Goal: Task Accomplishment & Management: Use online tool/utility

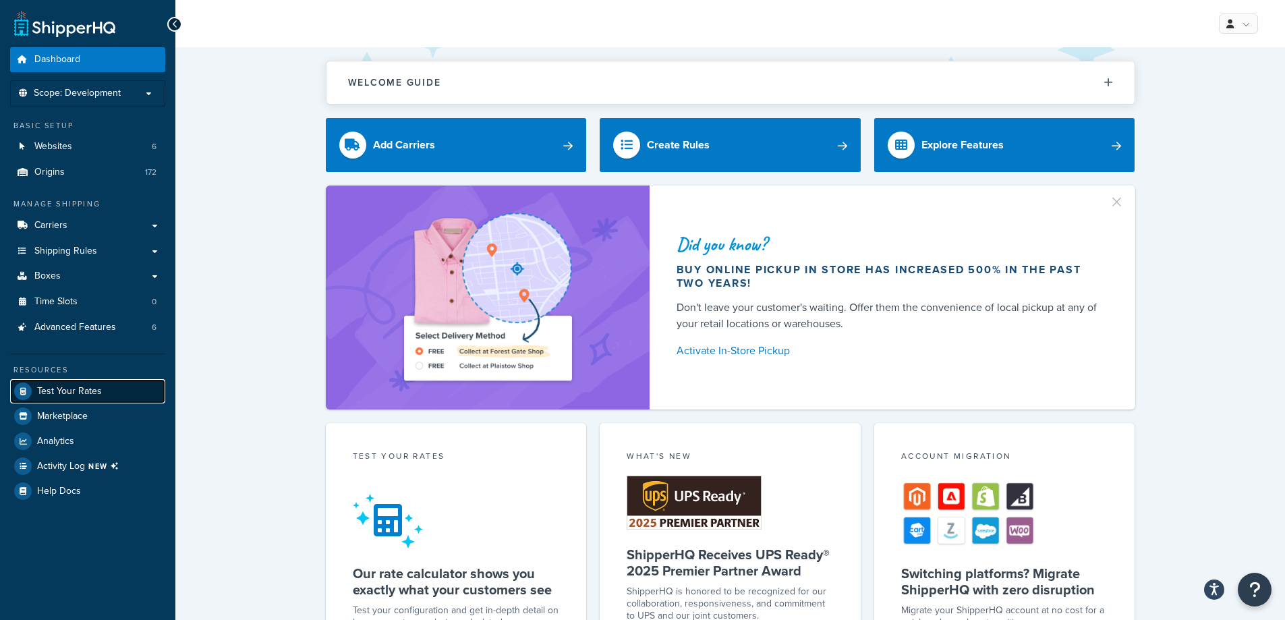
click at [88, 392] on span "Test Your Rates" at bounding box center [69, 391] width 65 height 11
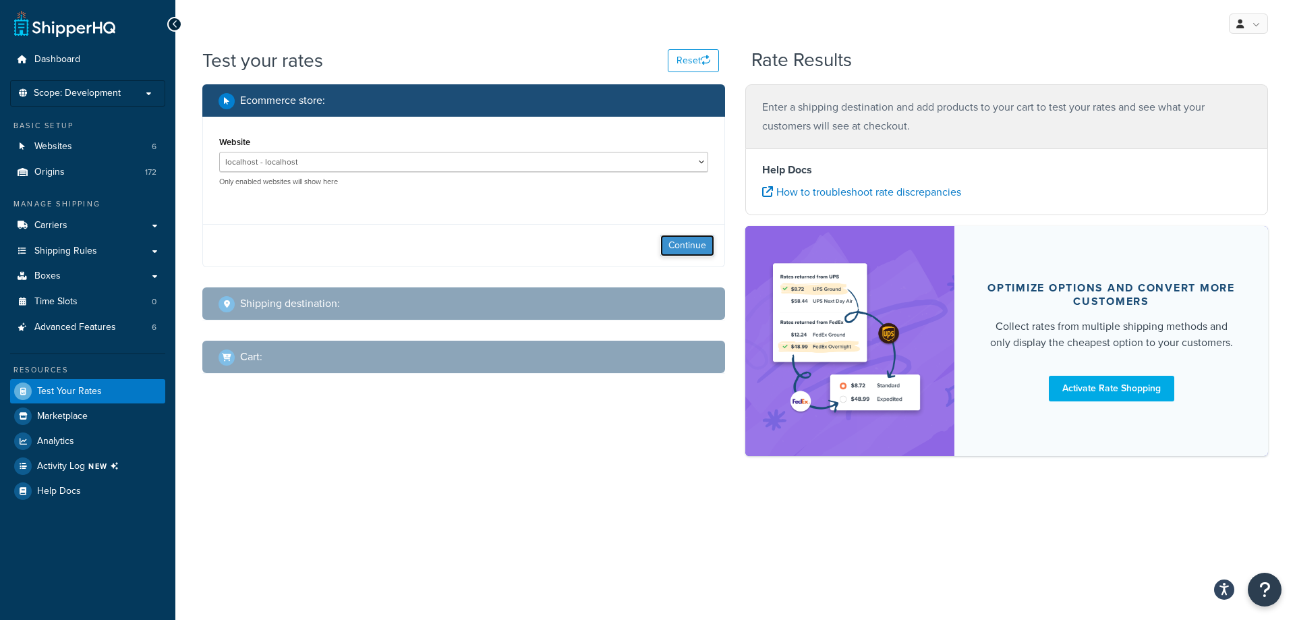
click at [689, 247] on button "Continue" at bounding box center [687, 246] width 54 height 22
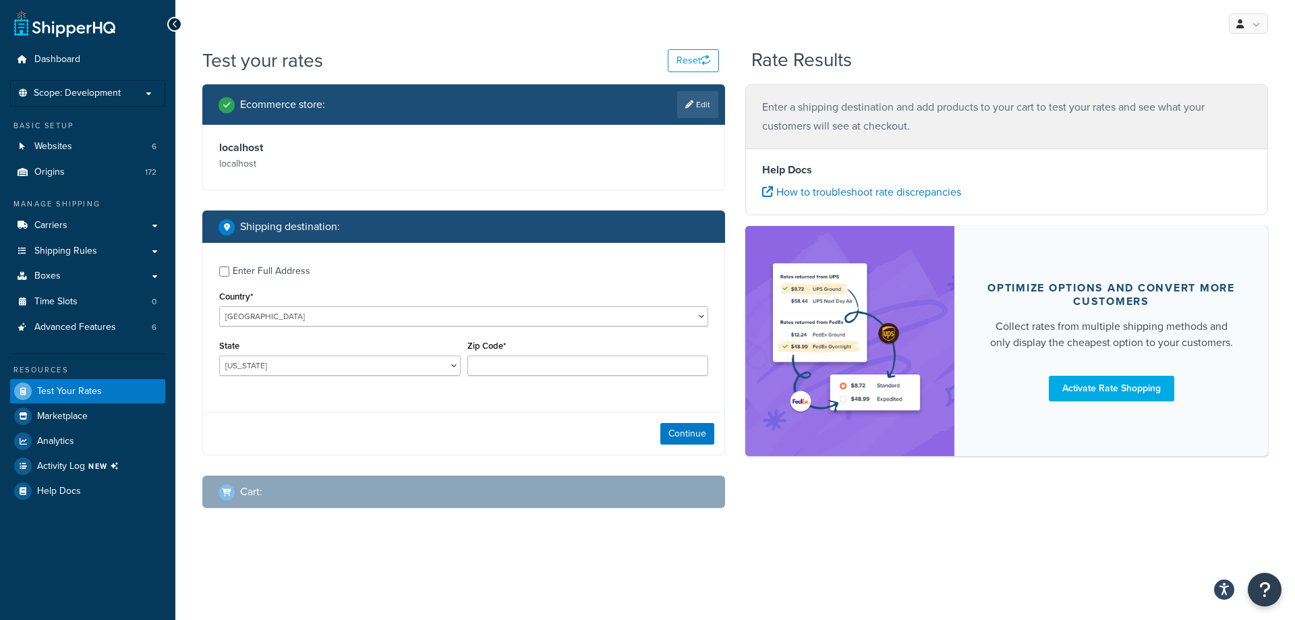
click at [256, 273] on div "Enter Full Address" at bounding box center [272, 271] width 78 height 19
click at [229, 273] on input "Enter Full Address" at bounding box center [224, 271] width 10 height 10
checkbox input "true"
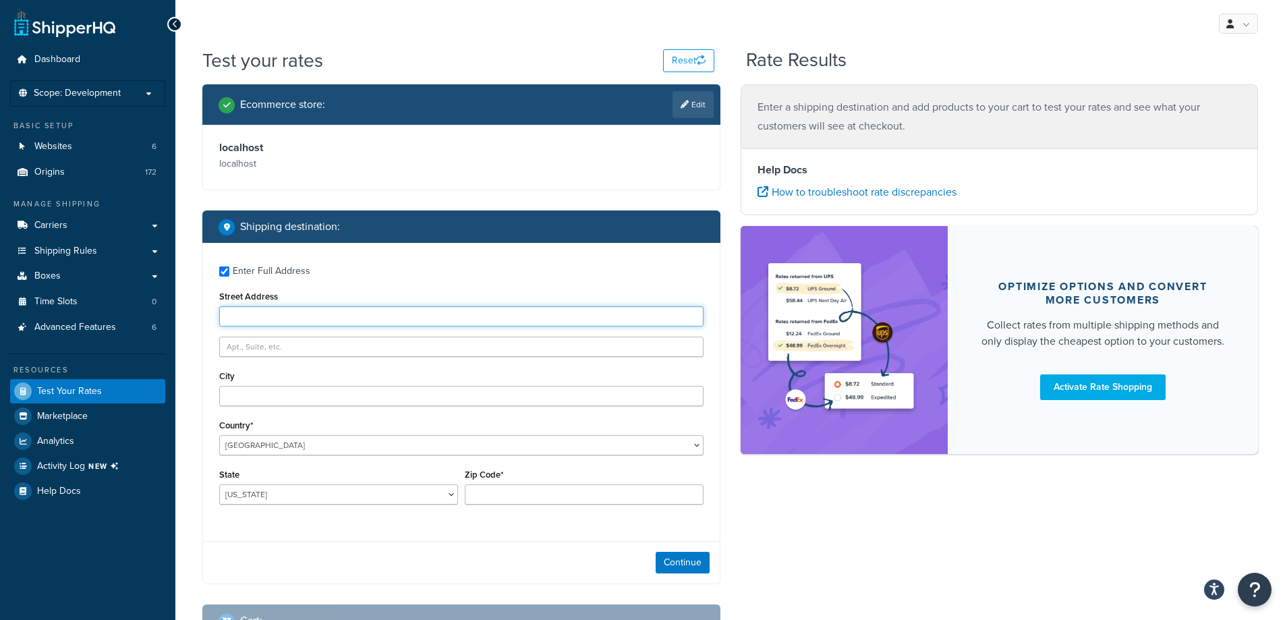
click at [272, 318] on input "Street Address" at bounding box center [461, 316] width 484 height 20
type input "[STREET_ADDRESS]"
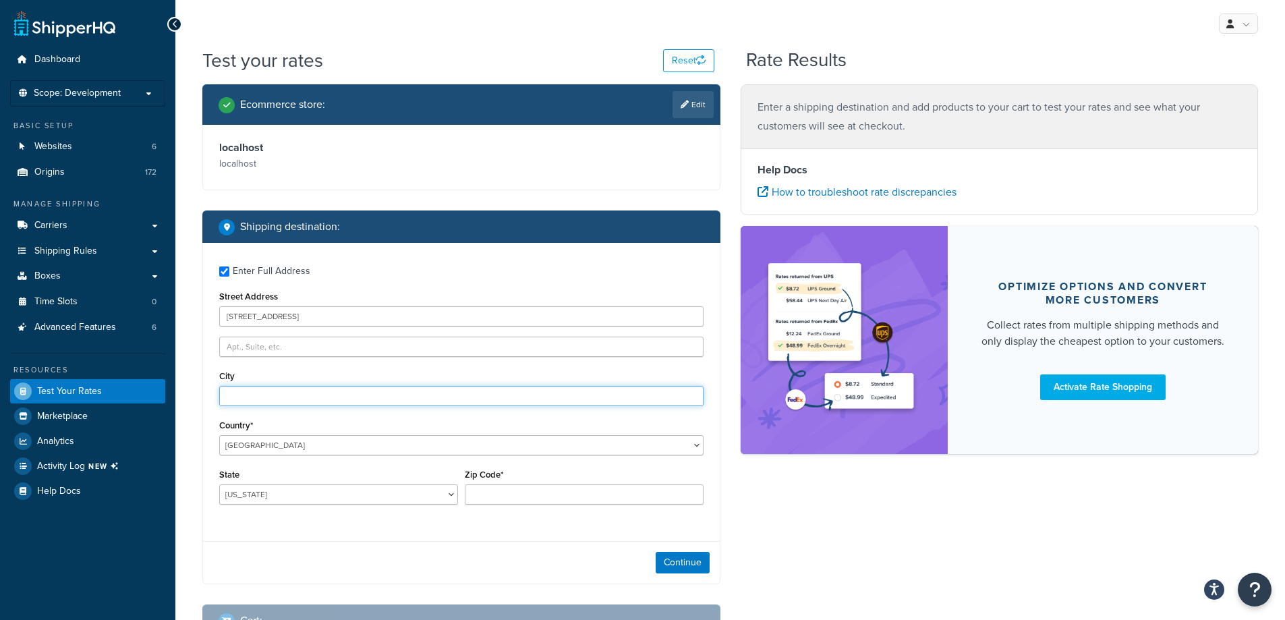
type input "Mattoon"
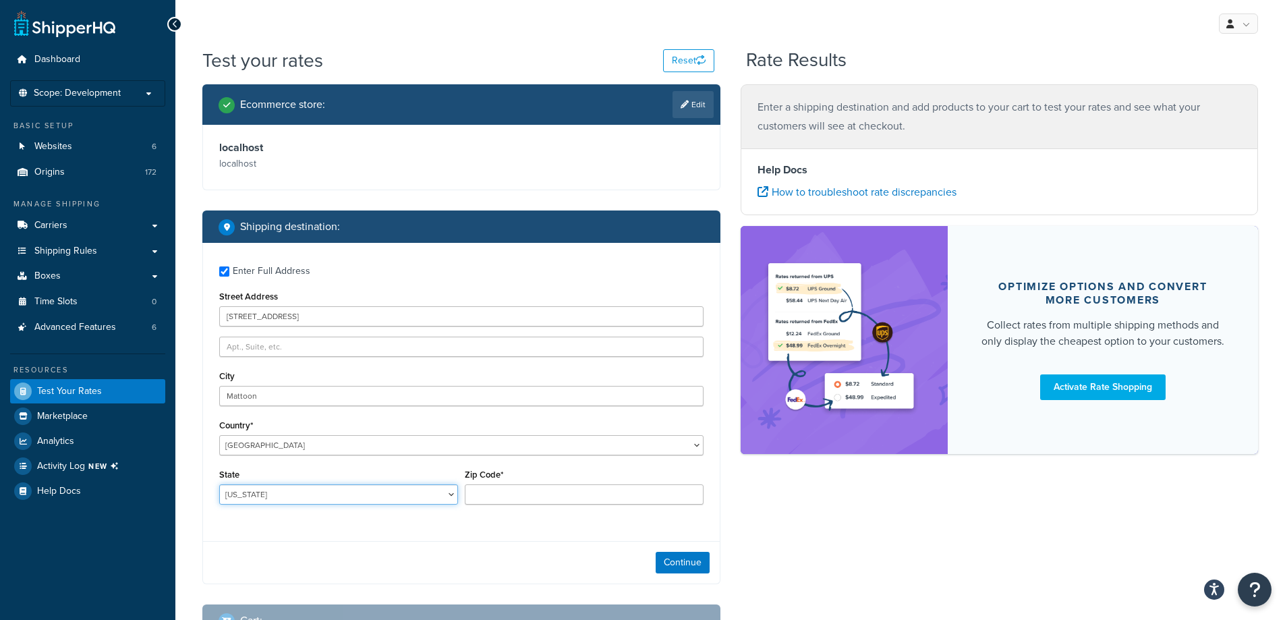
select select "IL"
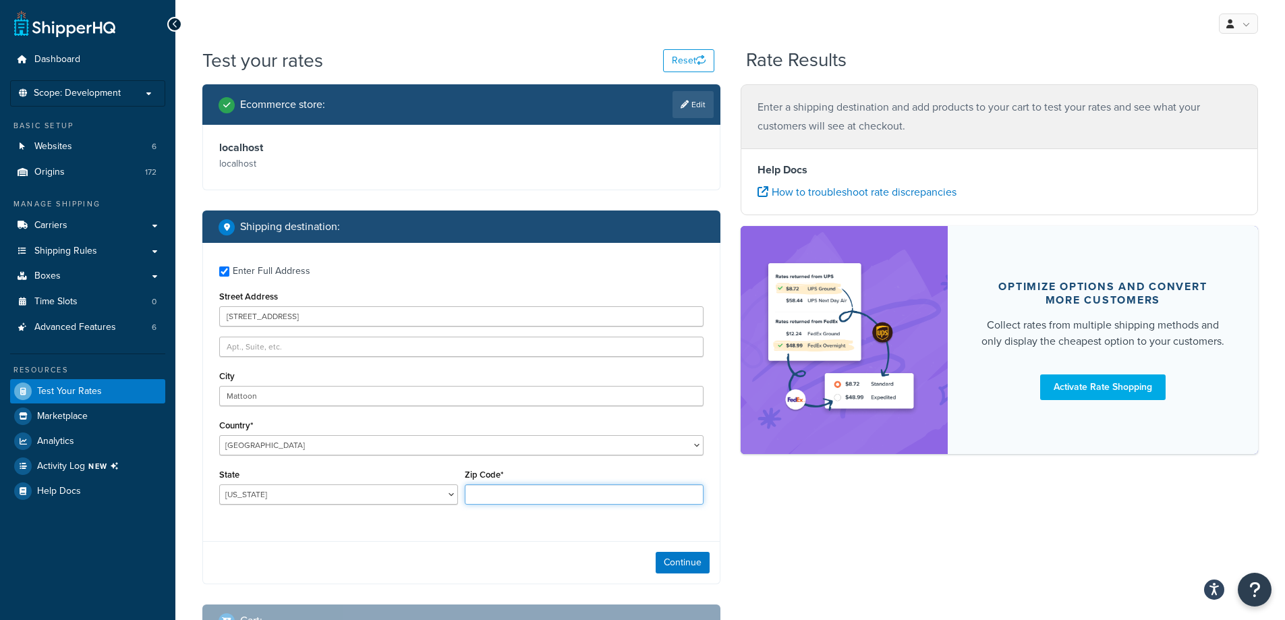
type input "61938"
click at [686, 550] on div "Continue" at bounding box center [461, 562] width 517 height 42
click at [667, 562] on button "Continue" at bounding box center [683, 563] width 54 height 22
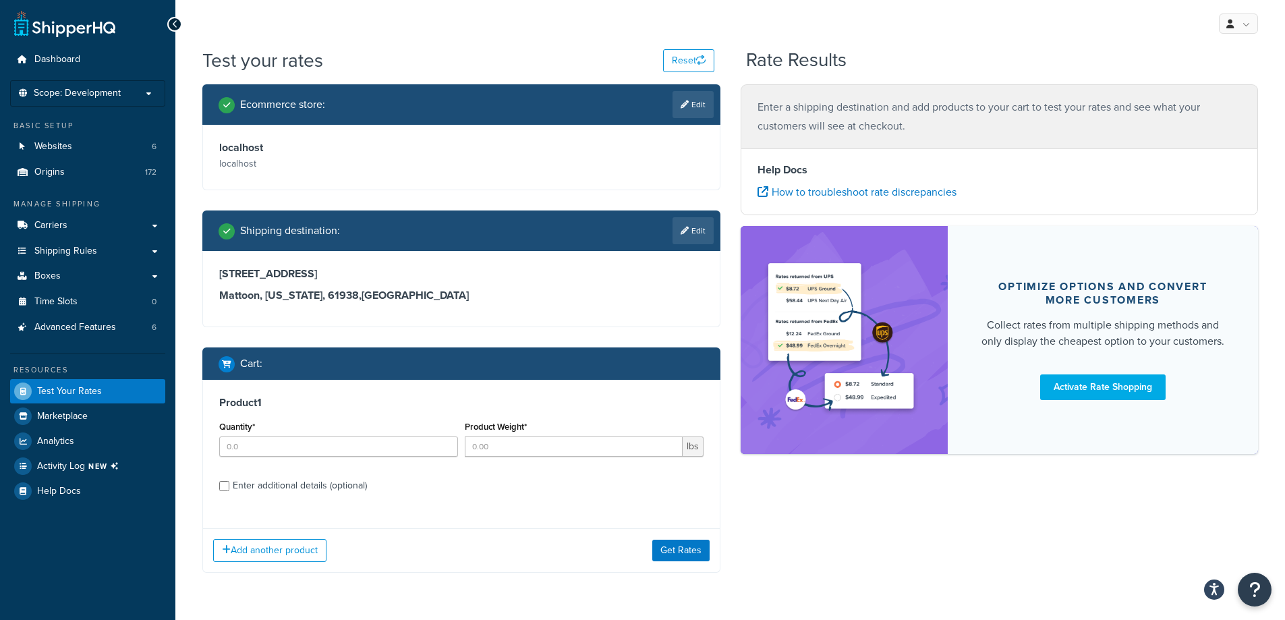
click at [281, 484] on div "Enter additional details (optional)" at bounding box center [300, 485] width 134 height 19
click at [229, 484] on input "Enter additional details (optional)" at bounding box center [224, 486] width 10 height 10
checkbox input "true"
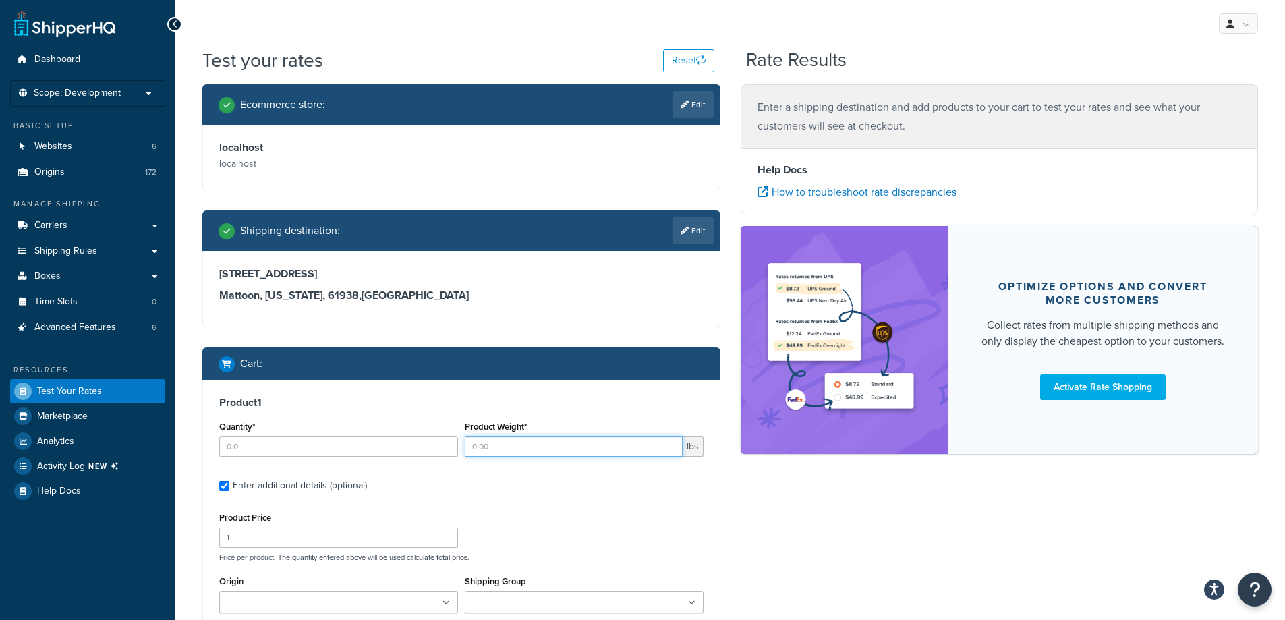
click at [551, 446] on input "Product Weight*" at bounding box center [574, 446] width 218 height 20
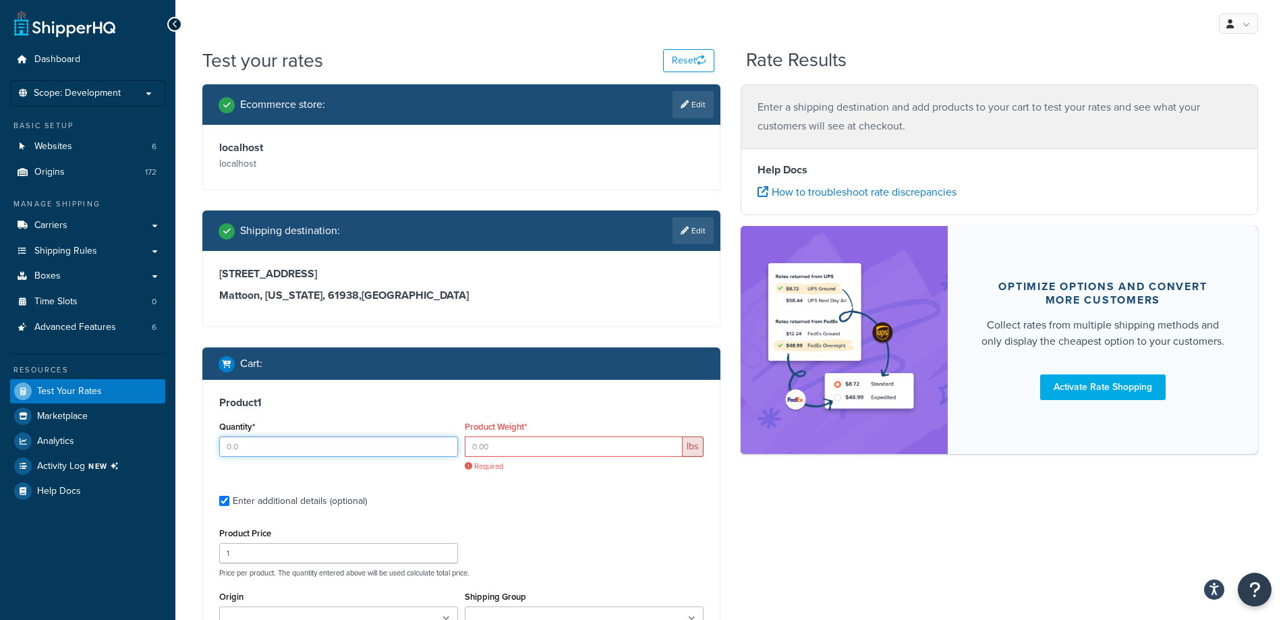
click at [367, 442] on input "Quantity*" at bounding box center [338, 446] width 239 height 20
type input "100"
click at [548, 438] on input "Product Weight*" at bounding box center [574, 446] width 218 height 20
click at [613, 450] on input "Product Weight*" at bounding box center [574, 446] width 218 height 20
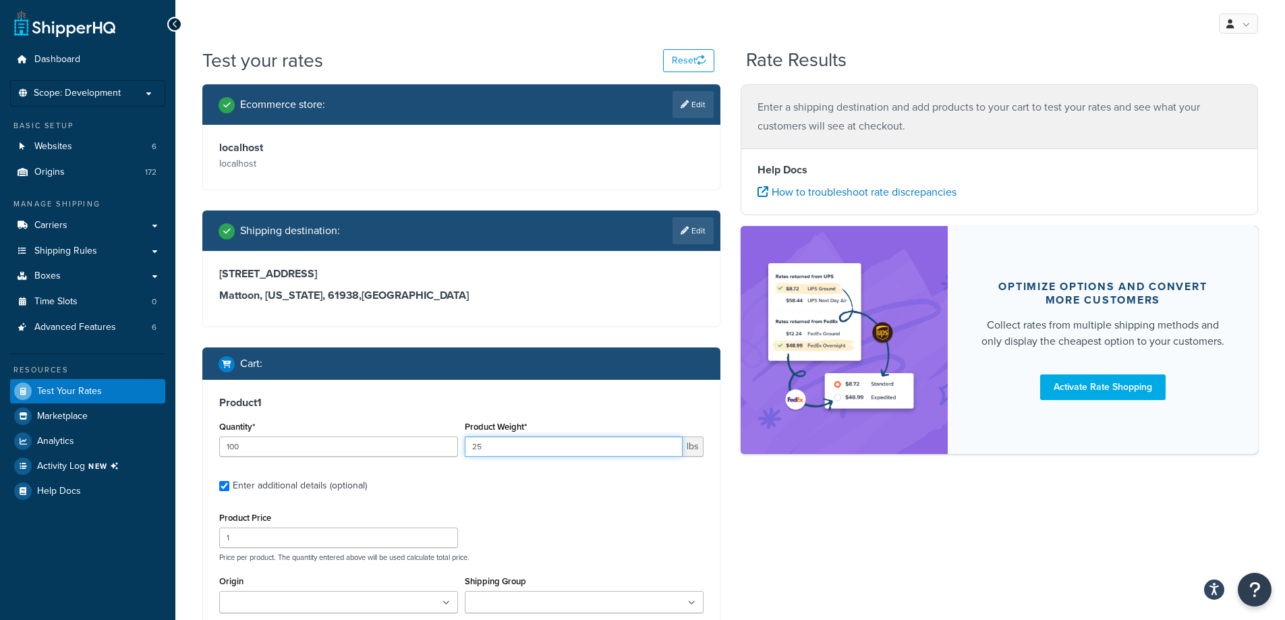
click at [513, 446] on input "25" at bounding box center [574, 446] width 218 height 20
click at [553, 444] on input "25" at bounding box center [574, 446] width 218 height 20
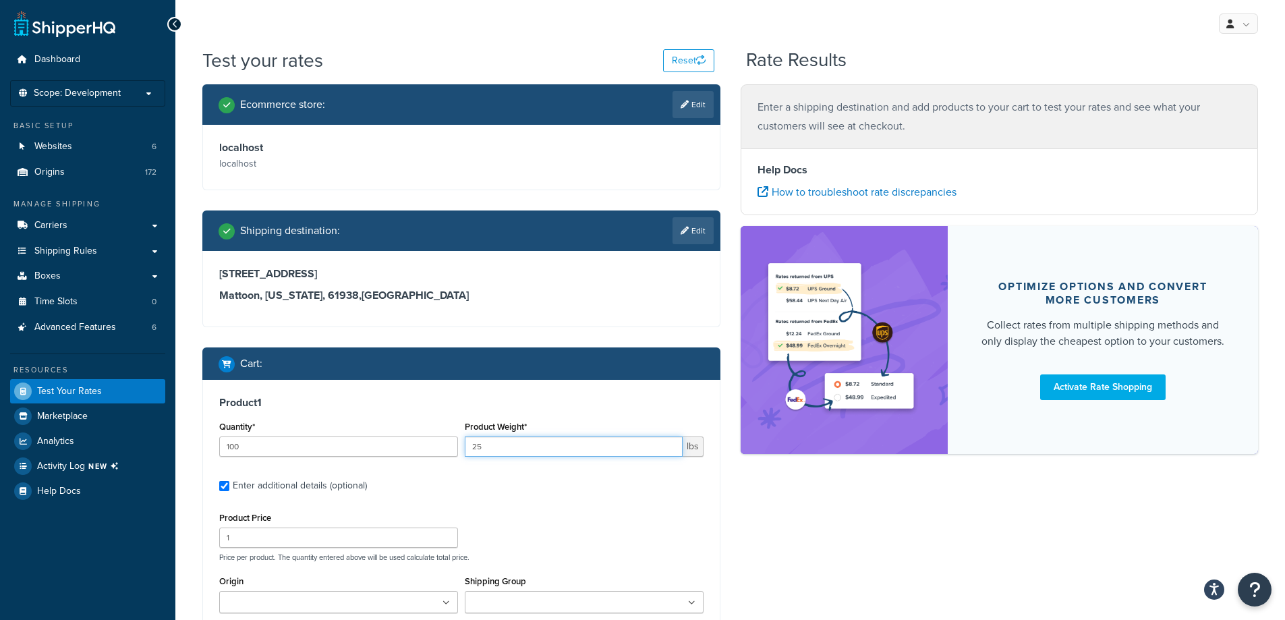
click at [553, 444] on input "25" at bounding box center [574, 446] width 218 height 20
type input "40"
click at [513, 500] on div "Product 1 Quantity* 100 Product Weight* 40 lbs Enter additional details (option…" at bounding box center [461, 598] width 517 height 436
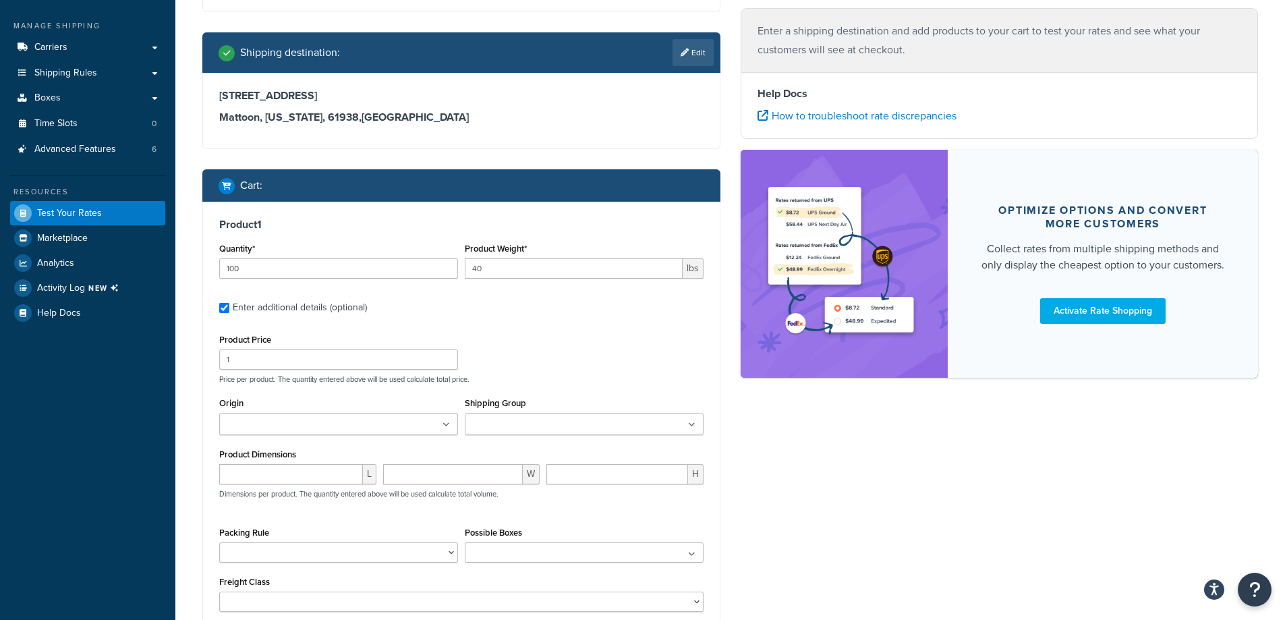
scroll to position [202, 0]
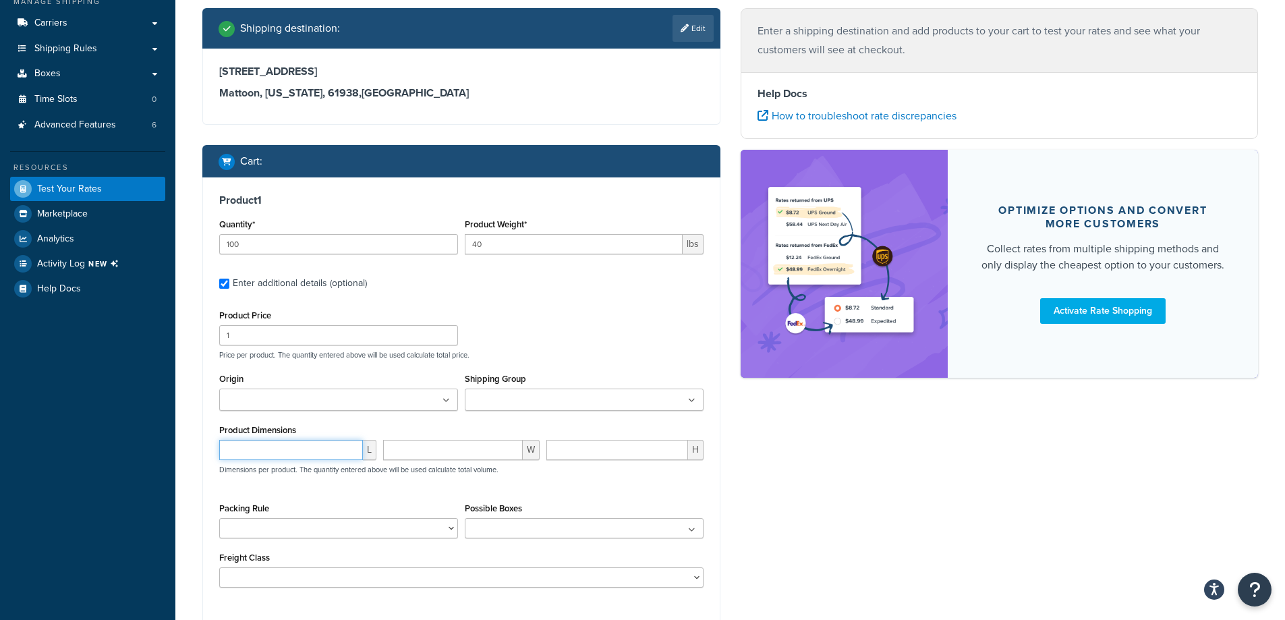
click at [292, 455] on input "number" at bounding box center [291, 450] width 144 height 20
type input "19.5"
type input "29"
type input "5"
click at [608, 480] on div "19.5 L 29 W 5 H Dimensions per product. The quantity entered above will be used…" at bounding box center [461, 464] width 491 height 49
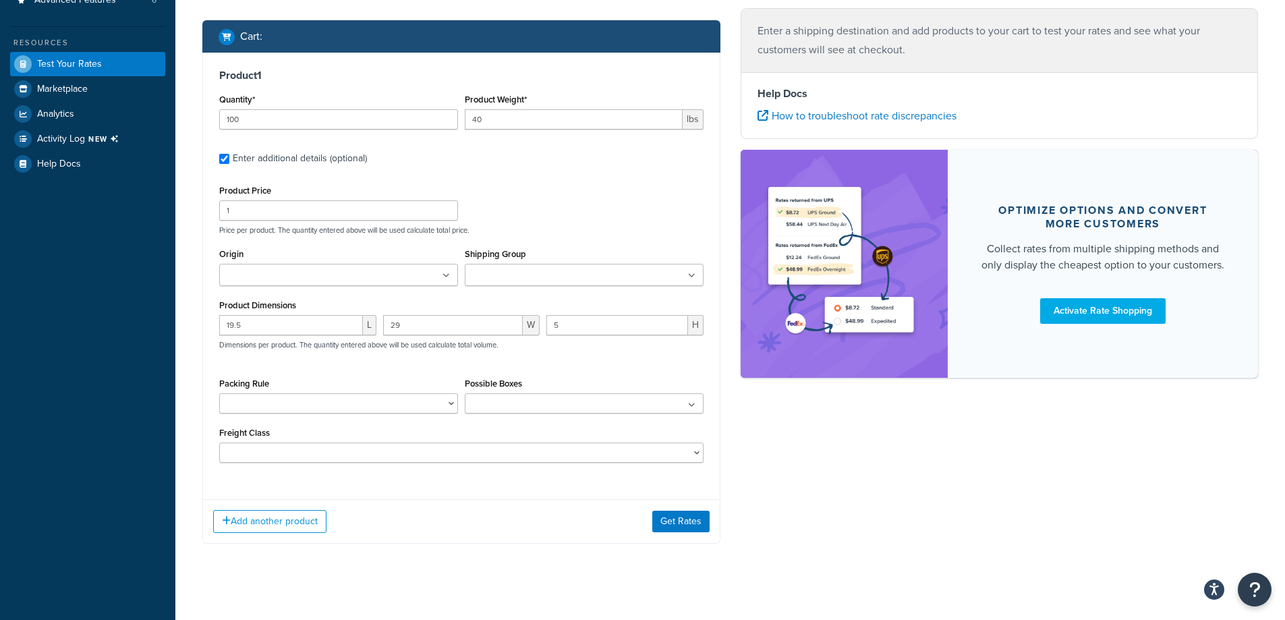
scroll to position [339, 0]
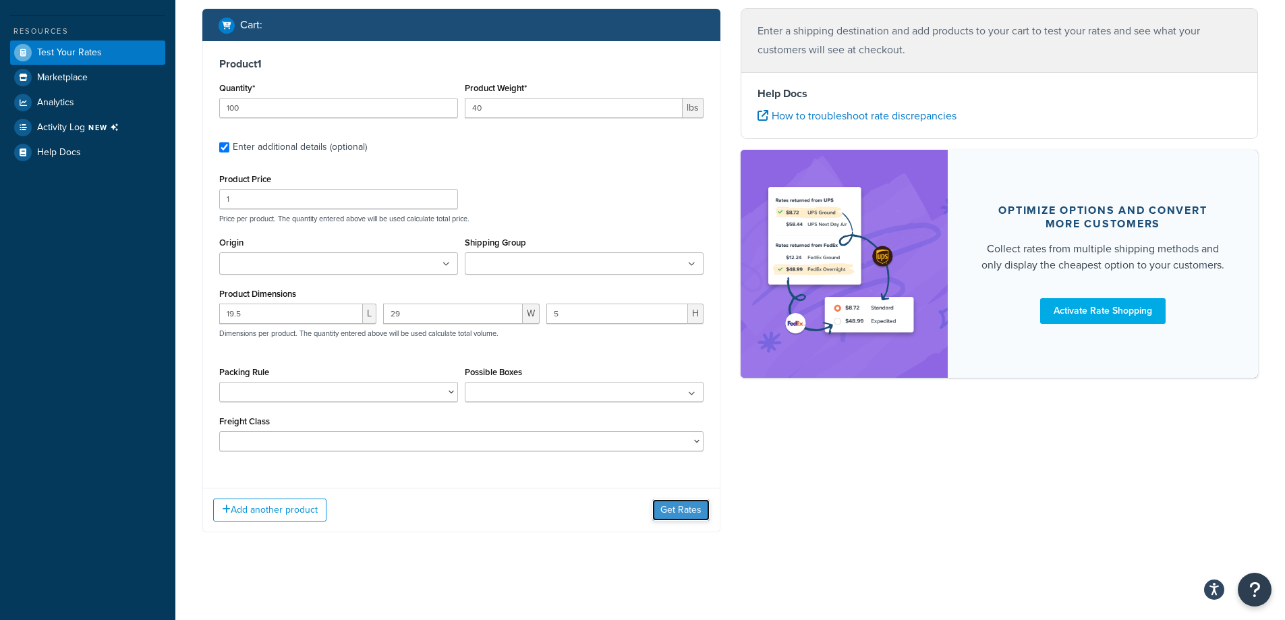
click at [688, 508] on button "Get Rates" at bounding box center [680, 510] width 57 height 22
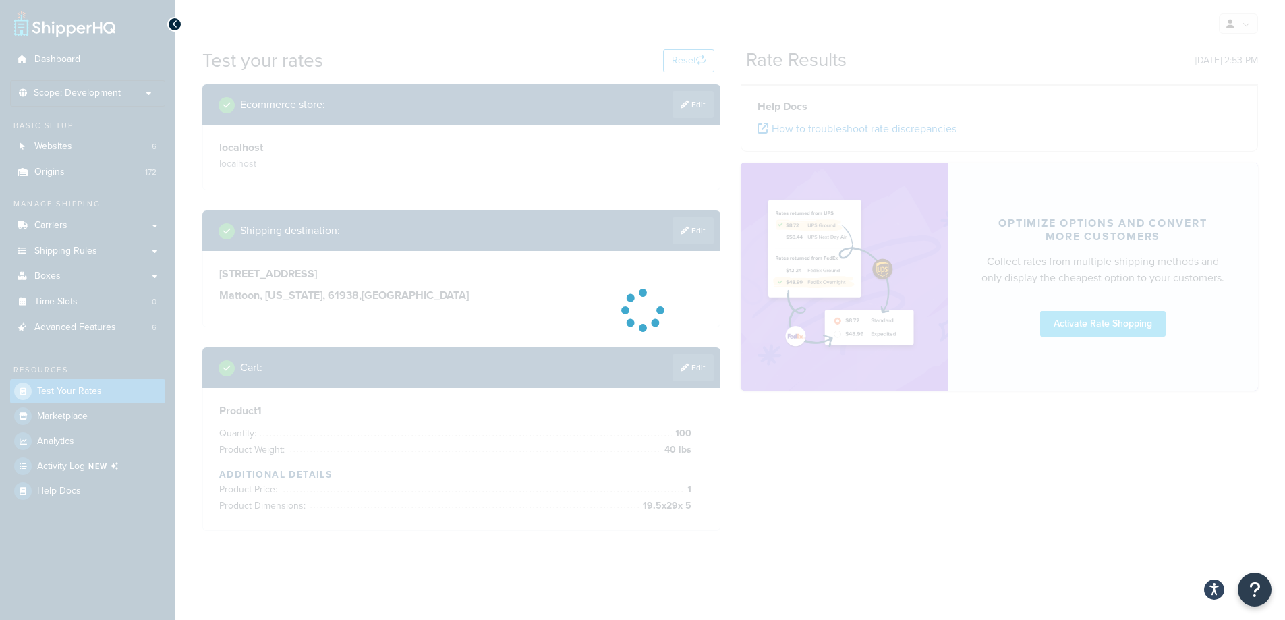
scroll to position [0, 0]
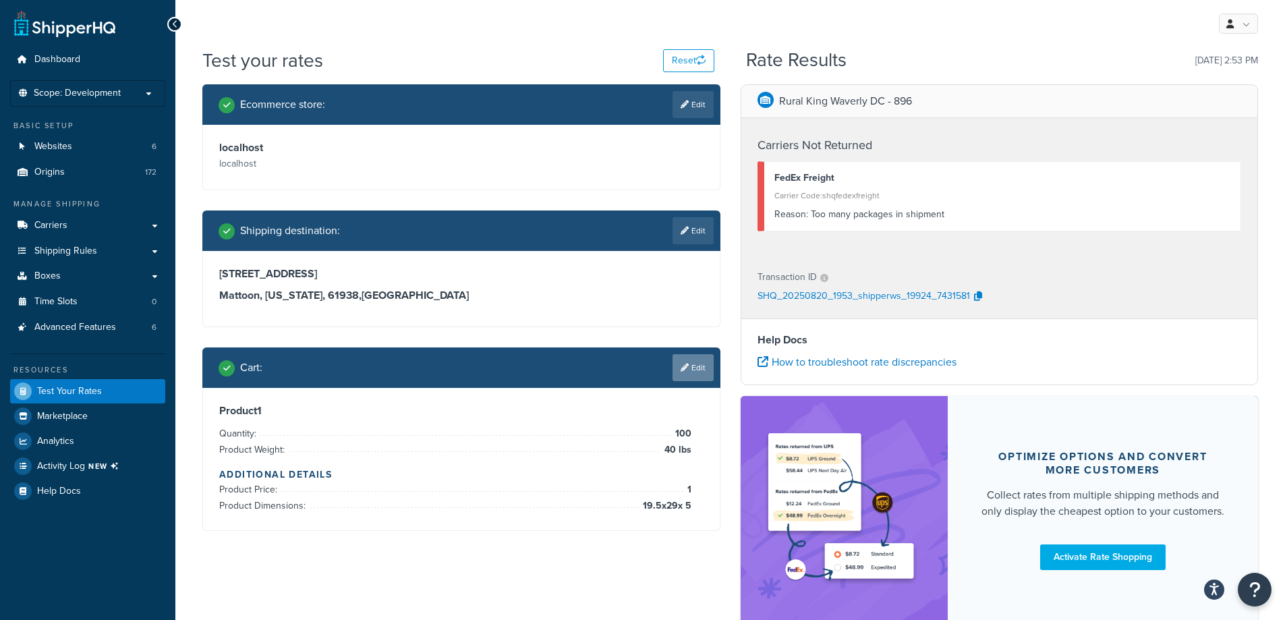
click at [673, 370] on link "Edit" at bounding box center [692, 367] width 41 height 27
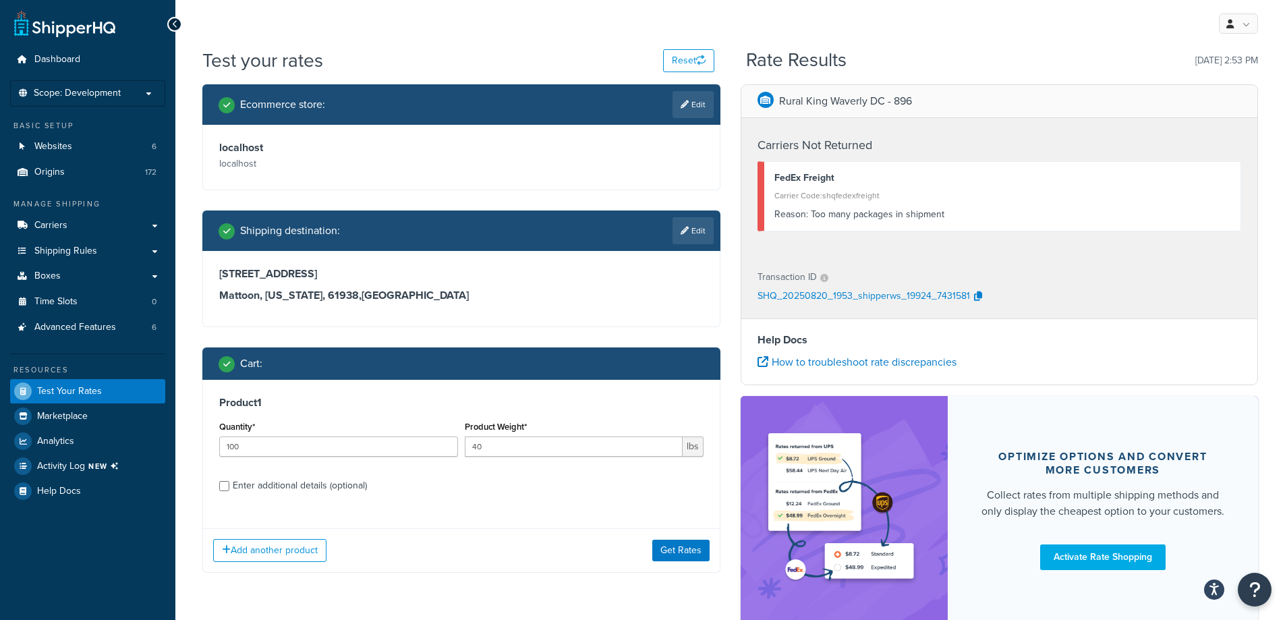
click at [311, 483] on div "Enter additional details (optional)" at bounding box center [300, 485] width 134 height 19
click at [229, 483] on input "Enter additional details (optional)" at bounding box center [224, 486] width 10 height 10
checkbox input "true"
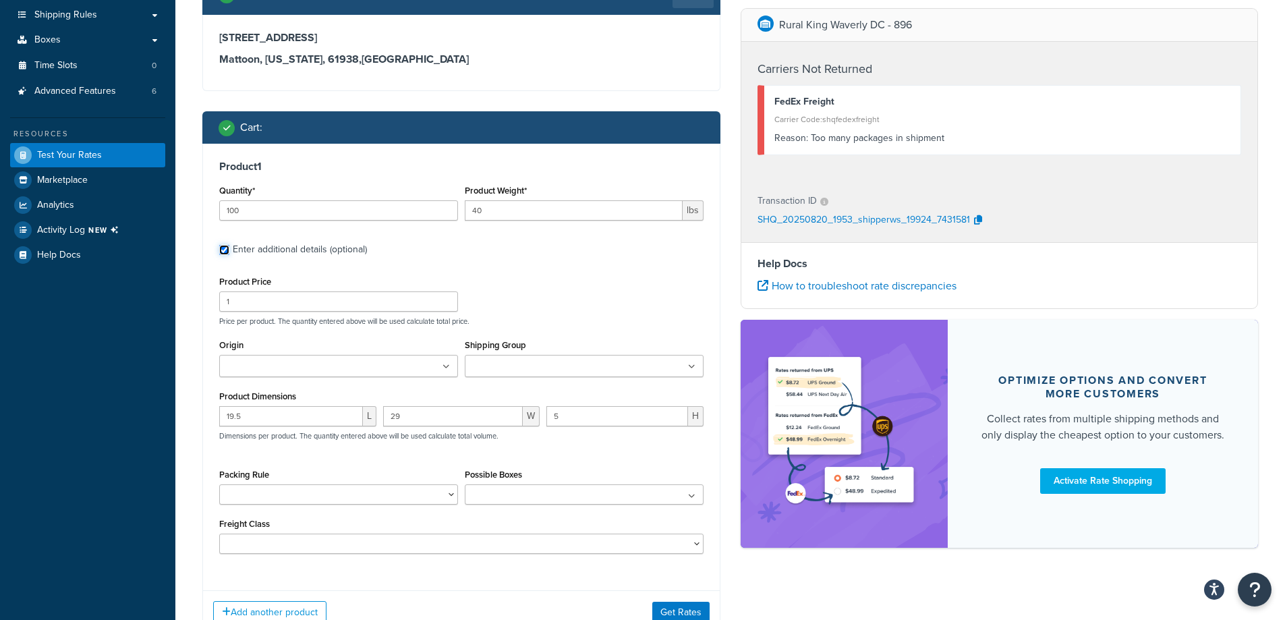
scroll to position [270, 0]
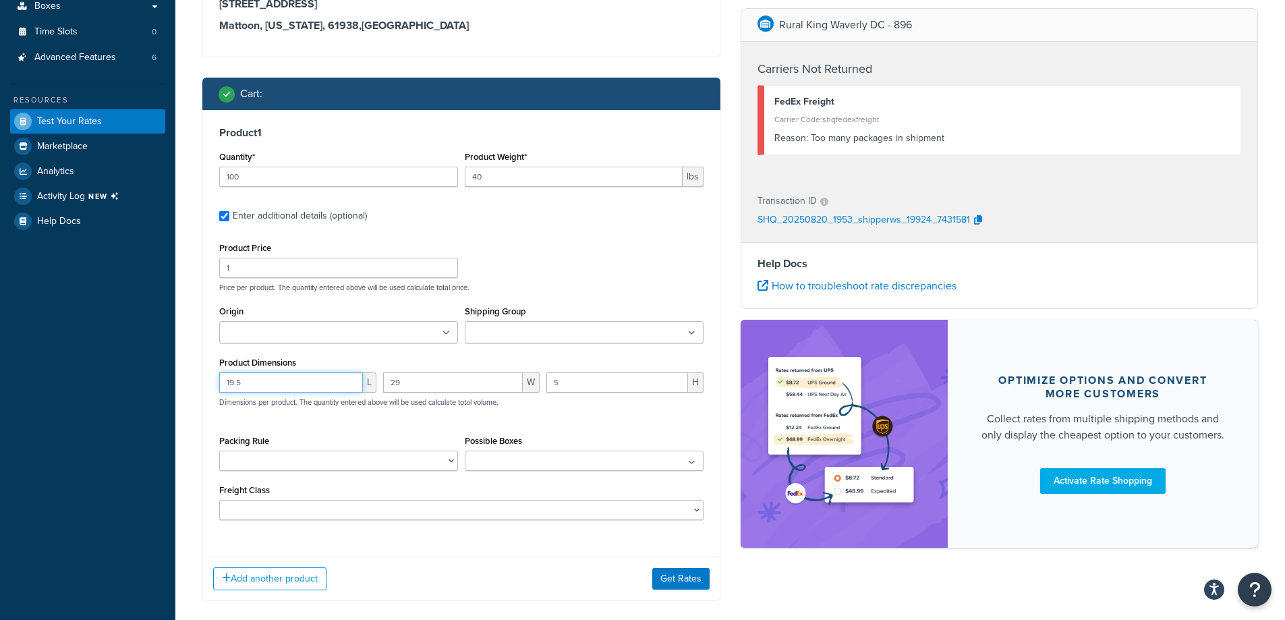
click at [312, 391] on input "19.5" at bounding box center [291, 382] width 144 height 20
type input "29"
type input "19.5"
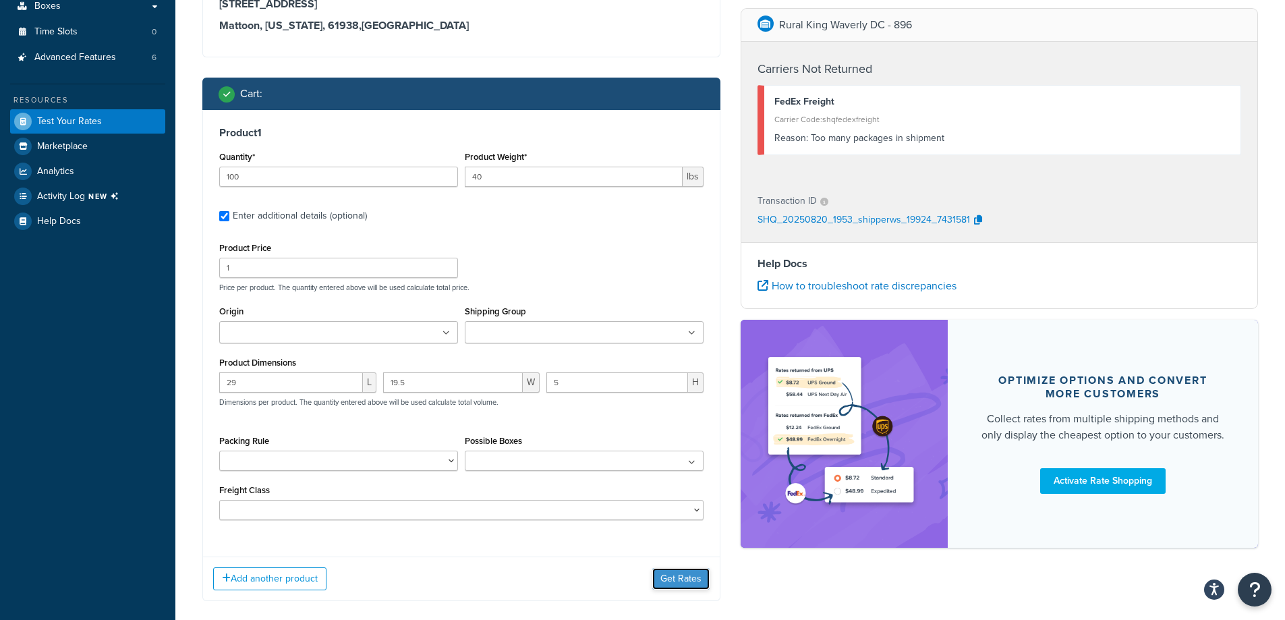
click at [679, 584] on button "Get Rates" at bounding box center [680, 579] width 57 height 22
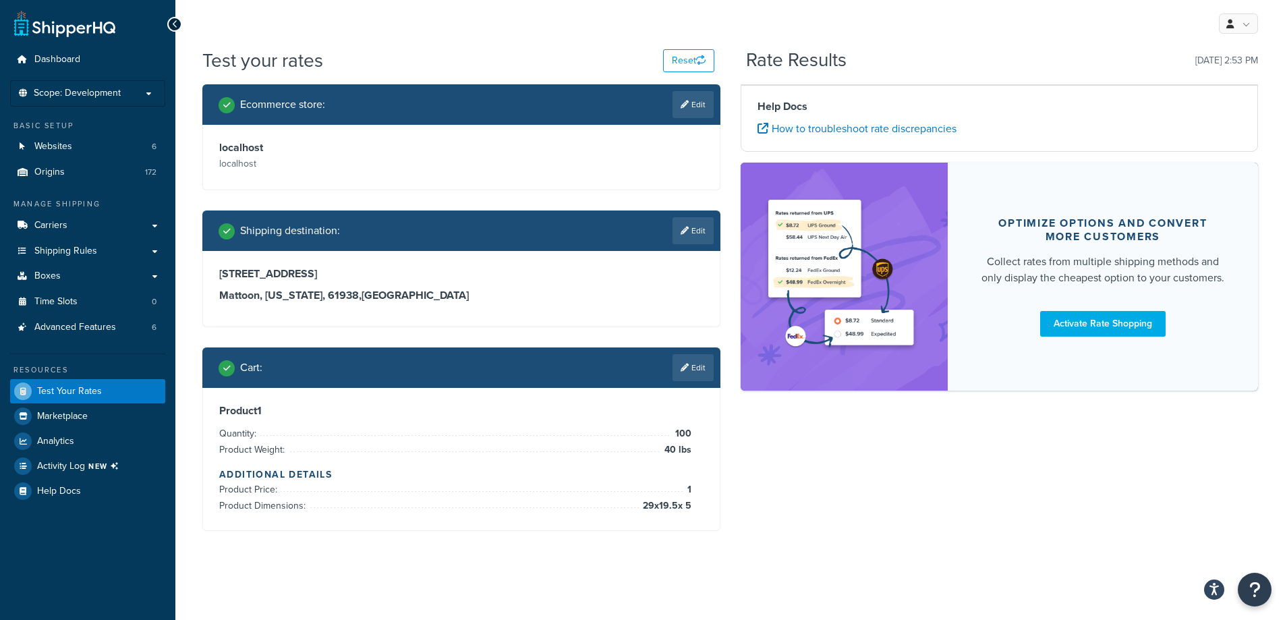
scroll to position [0, 0]
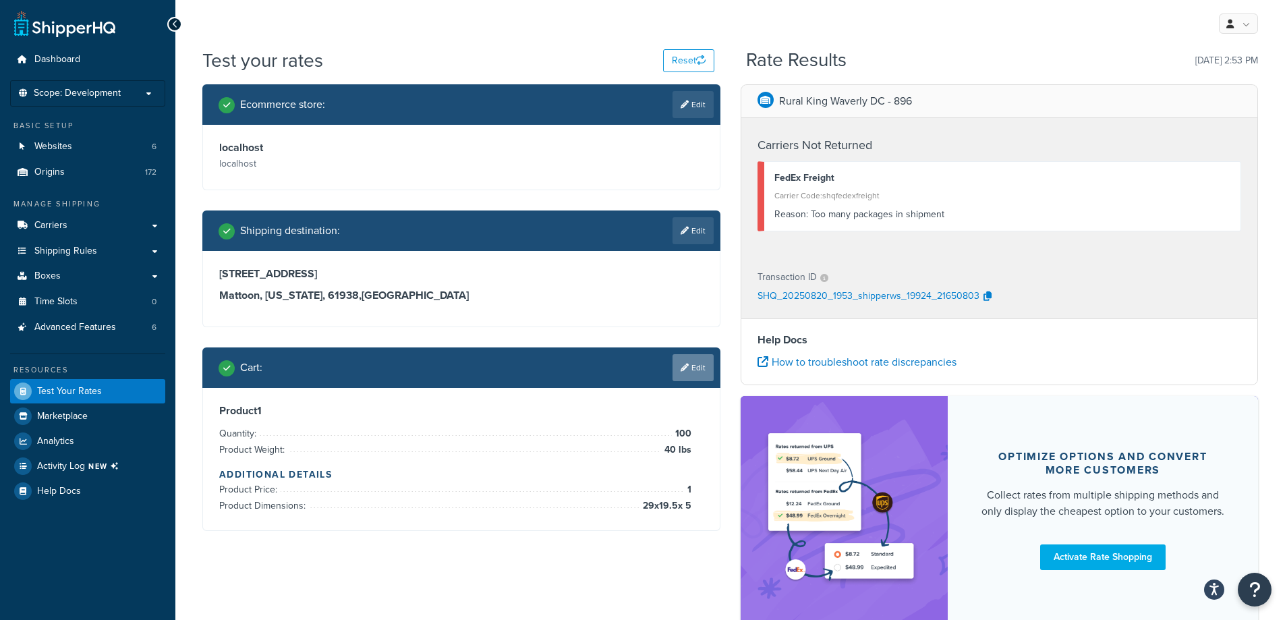
click at [704, 365] on link "Edit" at bounding box center [692, 367] width 41 height 27
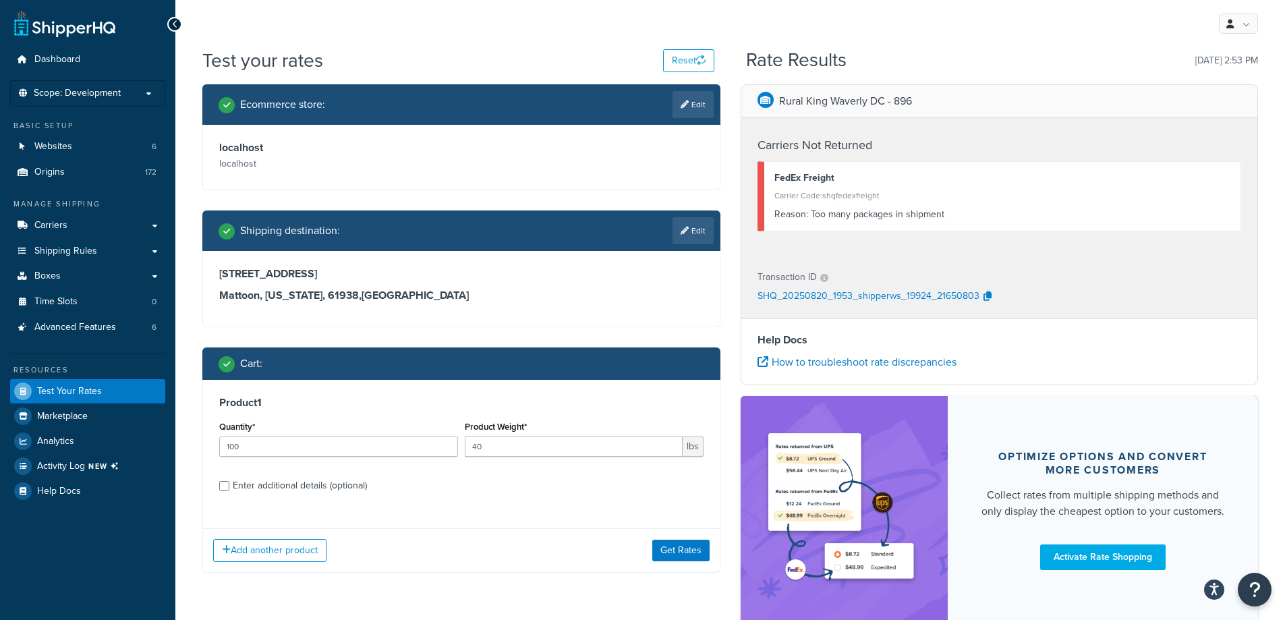
click at [330, 482] on div "Enter additional details (optional)" at bounding box center [300, 485] width 134 height 19
click at [229, 482] on input "Enter additional details (optional)" at bounding box center [224, 486] width 10 height 10
checkbox input "true"
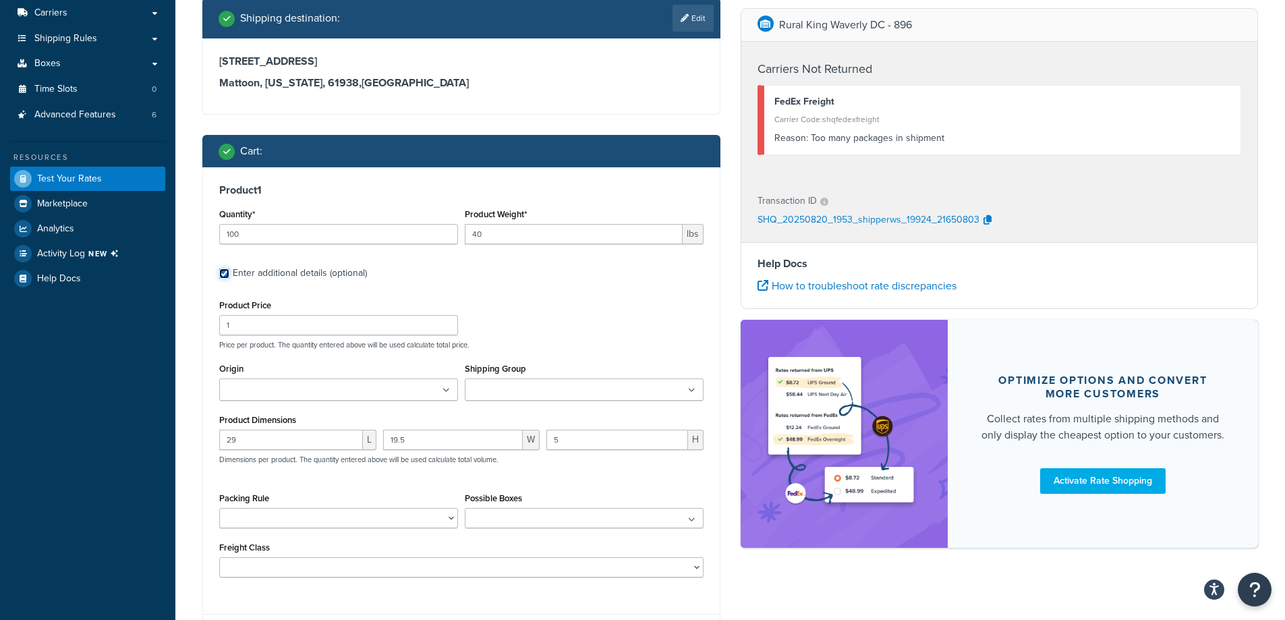
scroll to position [270, 0]
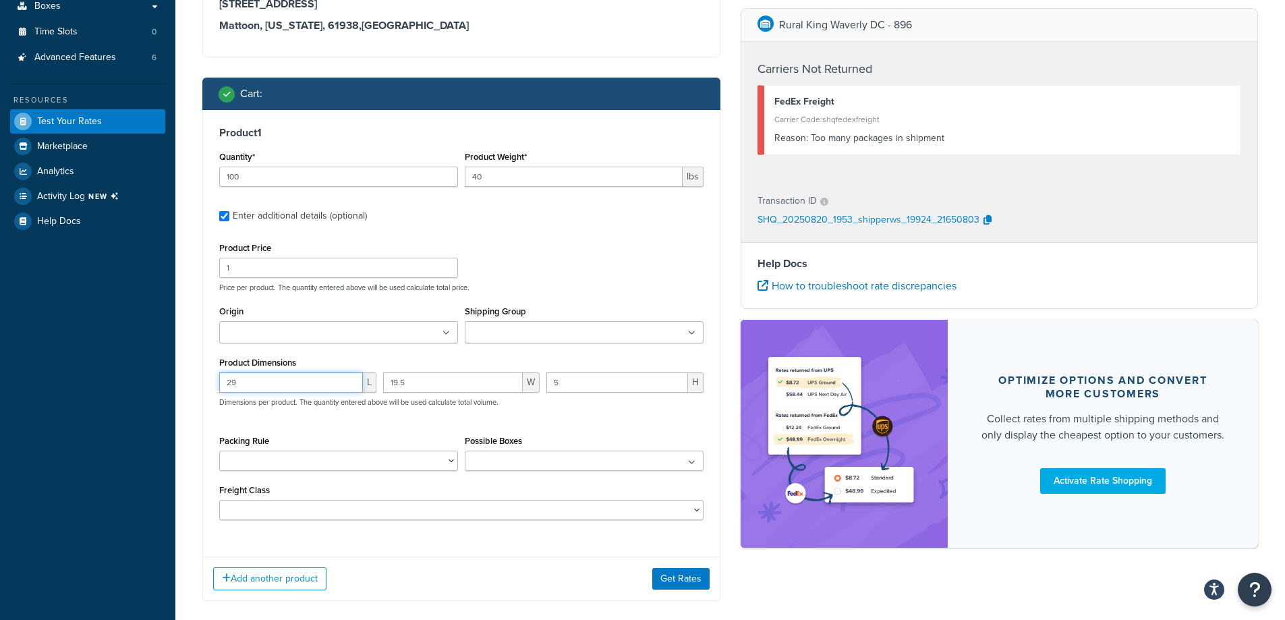
click at [268, 386] on input "29" at bounding box center [291, 382] width 144 height 20
type input "17.25"
type input "23"
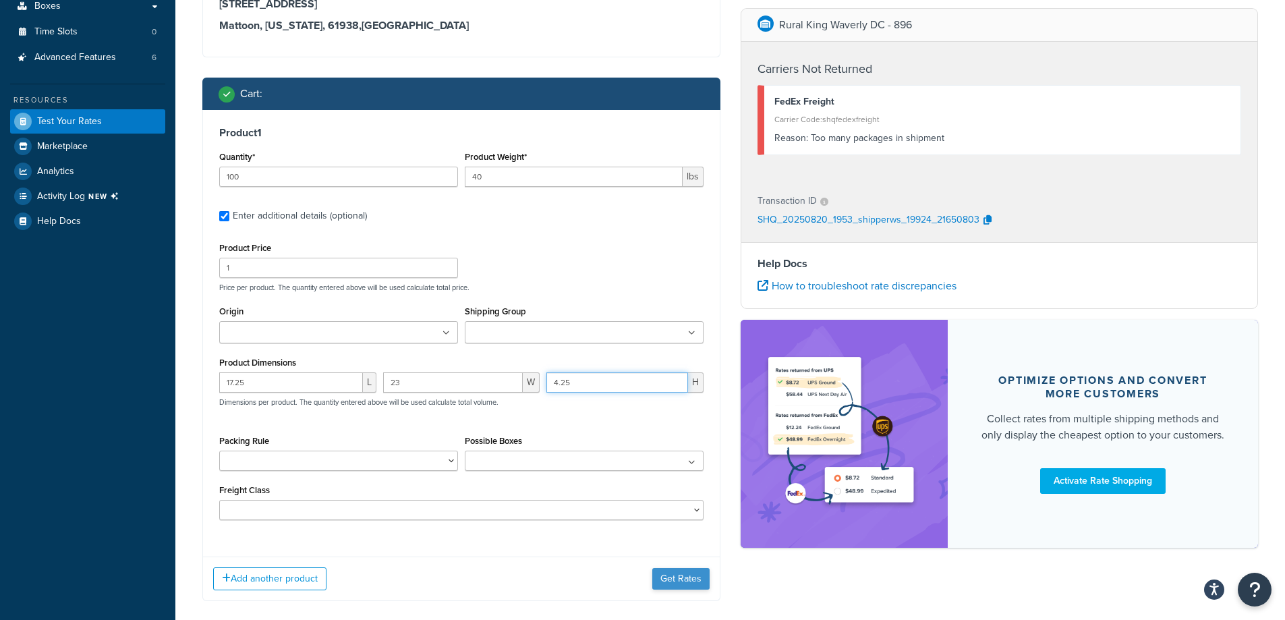
type input "4.25"
click at [678, 577] on button "Get Rates" at bounding box center [680, 579] width 57 height 22
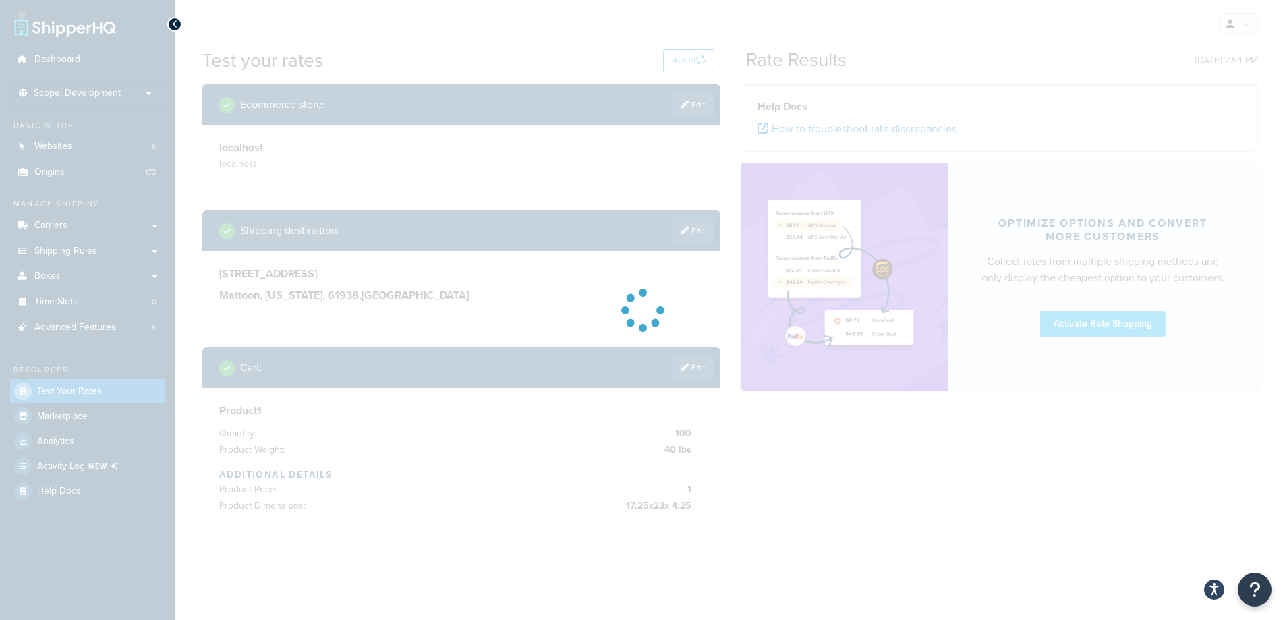
scroll to position [0, 0]
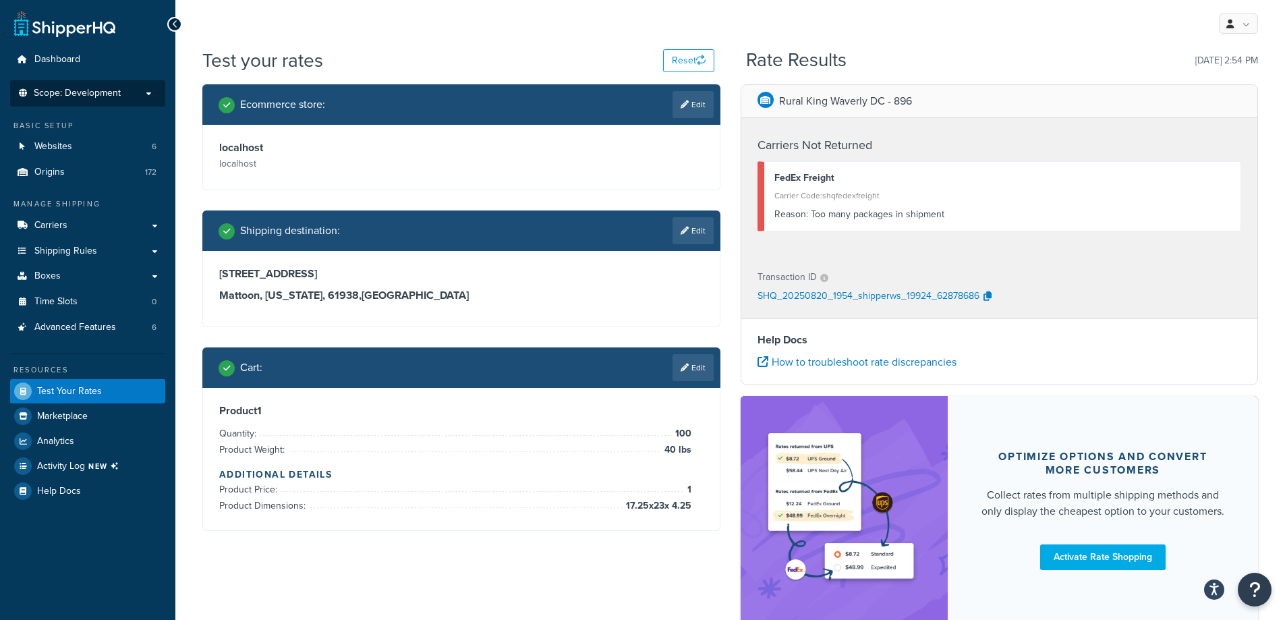
click at [146, 90] on p "Scope: Development" at bounding box center [87, 93] width 143 height 11
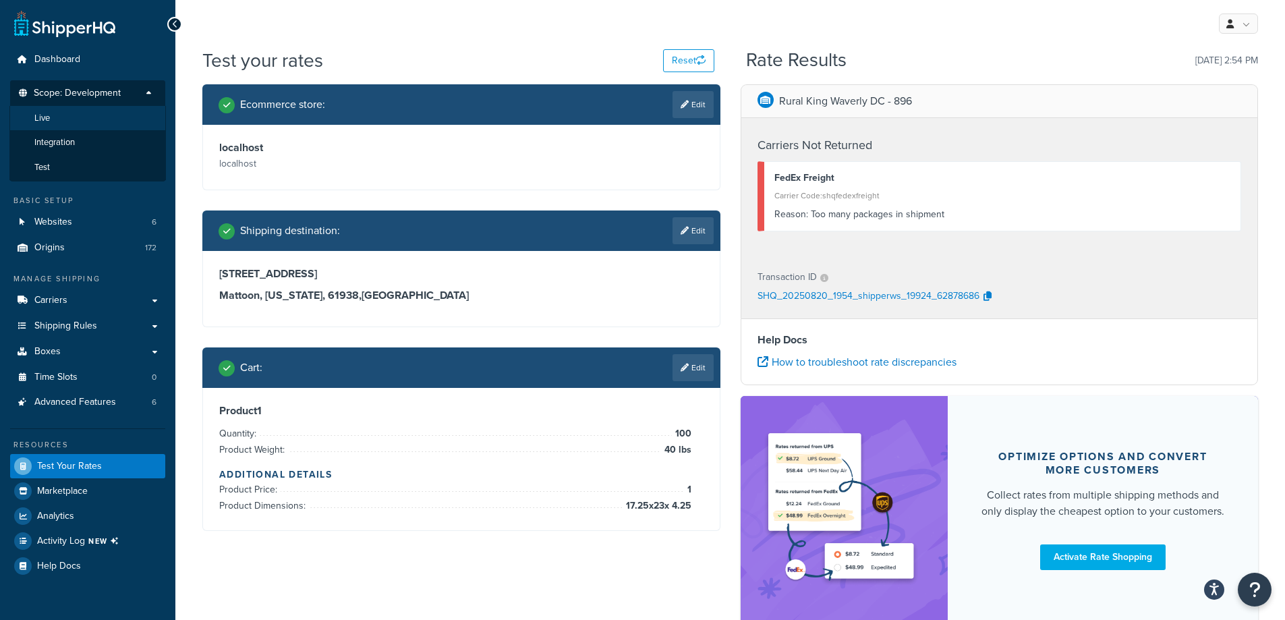
click at [96, 115] on li "Live" at bounding box center [87, 118] width 156 height 25
